Goal: Task Accomplishment & Management: Manage account settings

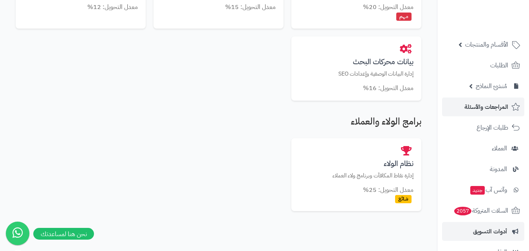
scroll to position [23, 0]
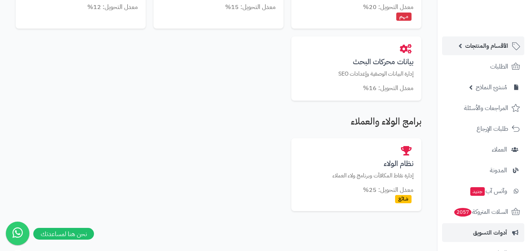
click at [464, 46] on link "الأقسام والمنتجات" at bounding box center [483, 45] width 82 height 19
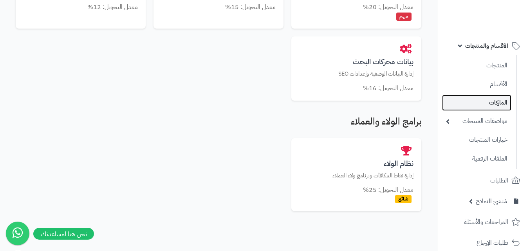
click at [504, 101] on link "الماركات" at bounding box center [476, 103] width 69 height 16
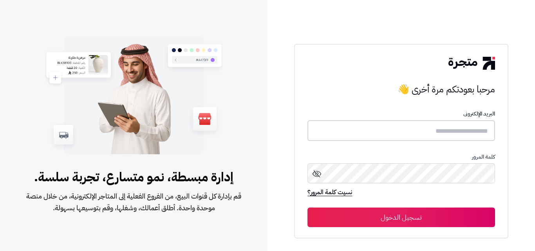
type input "**********"
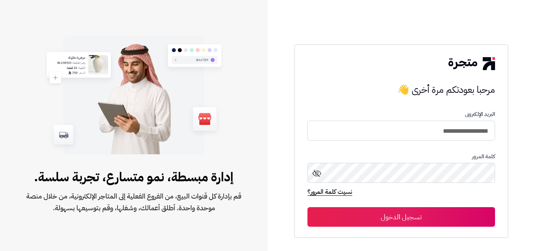
click at [429, 219] on button "تسجيل الدخول" at bounding box center [400, 217] width 187 height 20
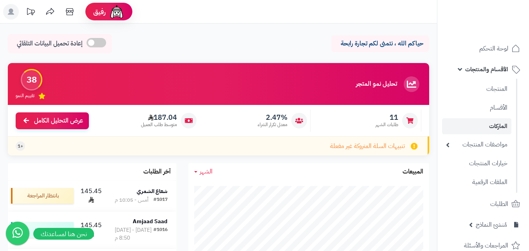
click at [490, 127] on link "الماركات" at bounding box center [476, 126] width 69 height 16
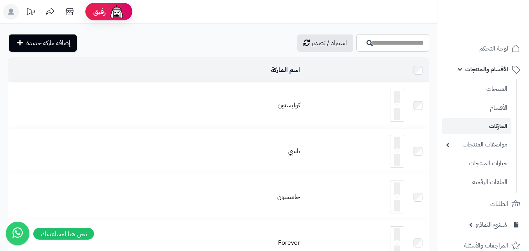
click at [358, 124] on td at bounding box center [355, 105] width 104 height 45
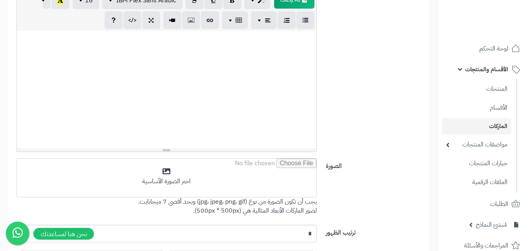
scroll to position [296, 0]
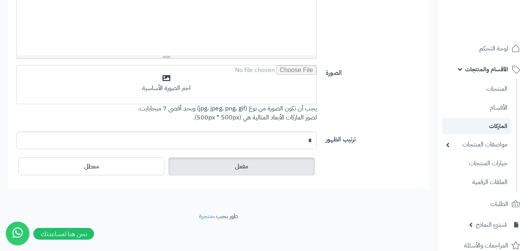
click at [277, 169] on label "مفعل" at bounding box center [241, 166] width 146 height 18
click at [252, 164] on label "مفعل" at bounding box center [241, 166] width 146 height 18
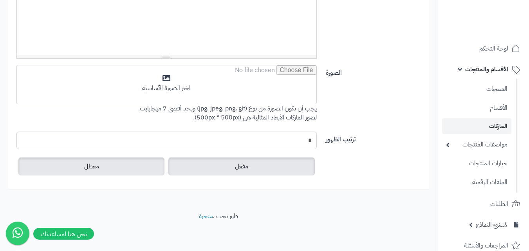
click at [107, 164] on label "معطل" at bounding box center [91, 166] width 146 height 18
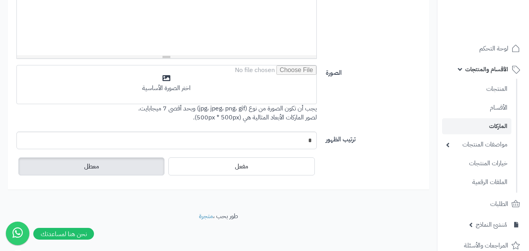
click at [297, 176] on div "مفعل معطل" at bounding box center [166, 166] width 300 height 22
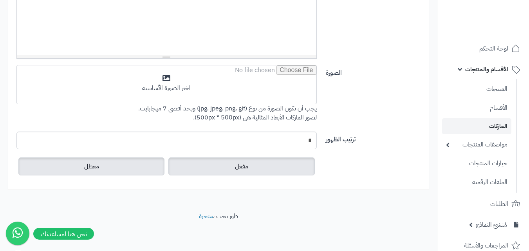
click at [295, 169] on label "مفعل" at bounding box center [241, 166] width 146 height 18
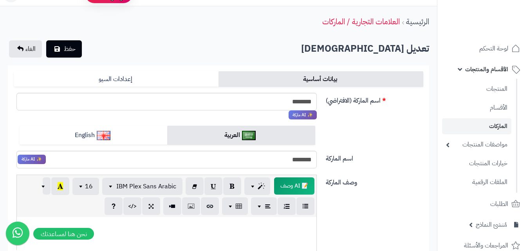
scroll to position [0, 0]
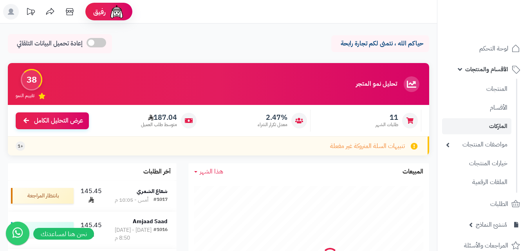
click at [483, 128] on link "الماركات" at bounding box center [476, 126] width 69 height 16
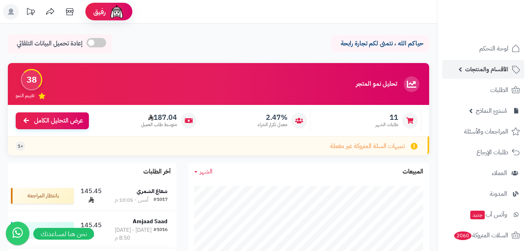
click at [474, 70] on span "الأقسام والمنتجات" at bounding box center [486, 69] width 43 height 11
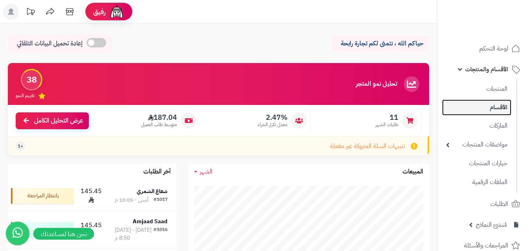
click at [490, 102] on link "الأقسام" at bounding box center [476, 107] width 69 height 16
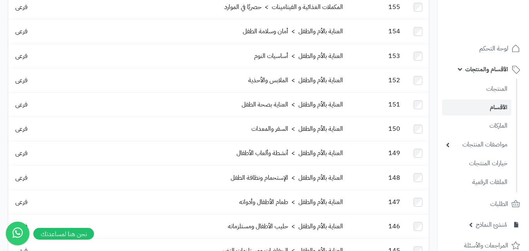
scroll to position [2225, 0]
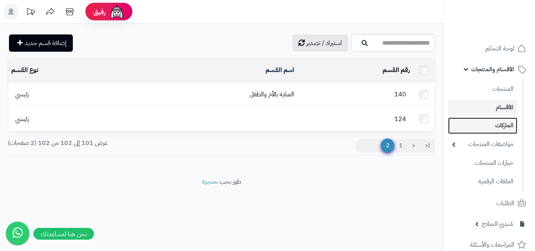
click at [496, 129] on link "الماركات" at bounding box center [482, 125] width 69 height 16
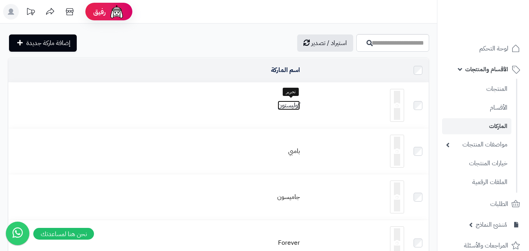
click at [297, 106] on link "كوليستون" at bounding box center [288, 105] width 22 height 9
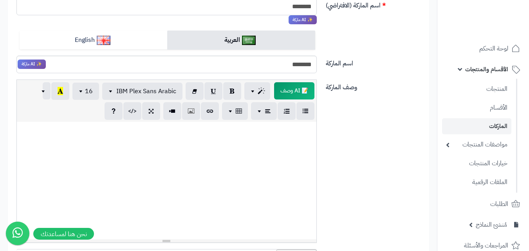
scroll to position [35, 0]
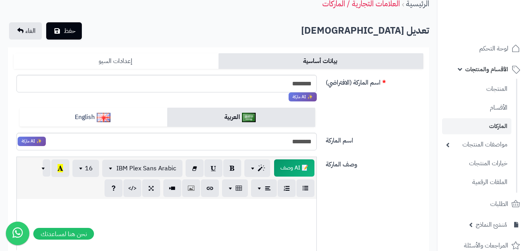
click at [99, 65] on link "إعدادات السيو" at bounding box center [116, 61] width 205 height 16
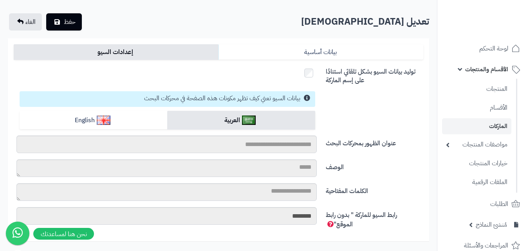
scroll to position [44, 0]
click at [310, 48] on link "بيانات أساسية" at bounding box center [320, 53] width 205 height 16
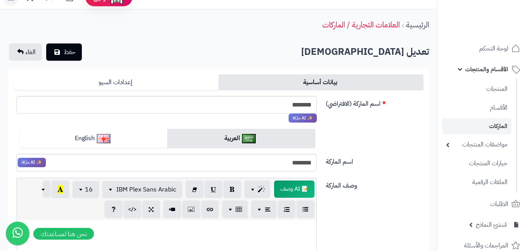
scroll to position [0, 0]
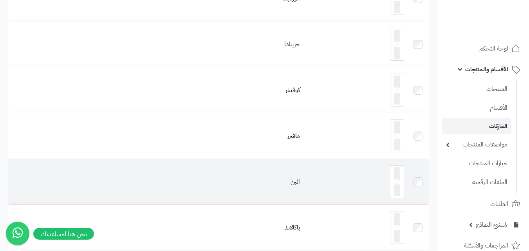
scroll to position [1435, 0]
